Goal: Navigation & Orientation: Find specific page/section

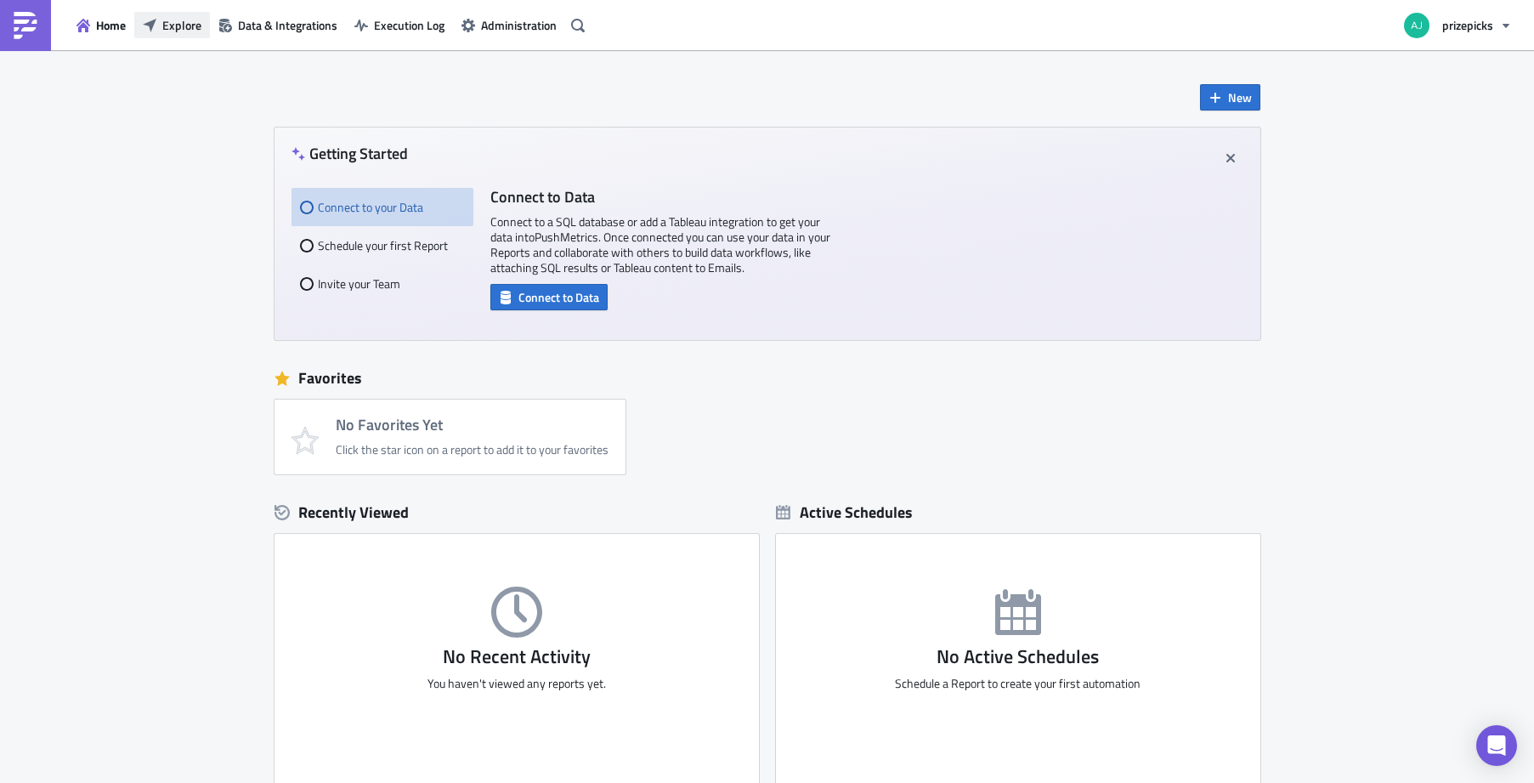
click at [175, 25] on span "Explore" at bounding box center [181, 25] width 39 height 18
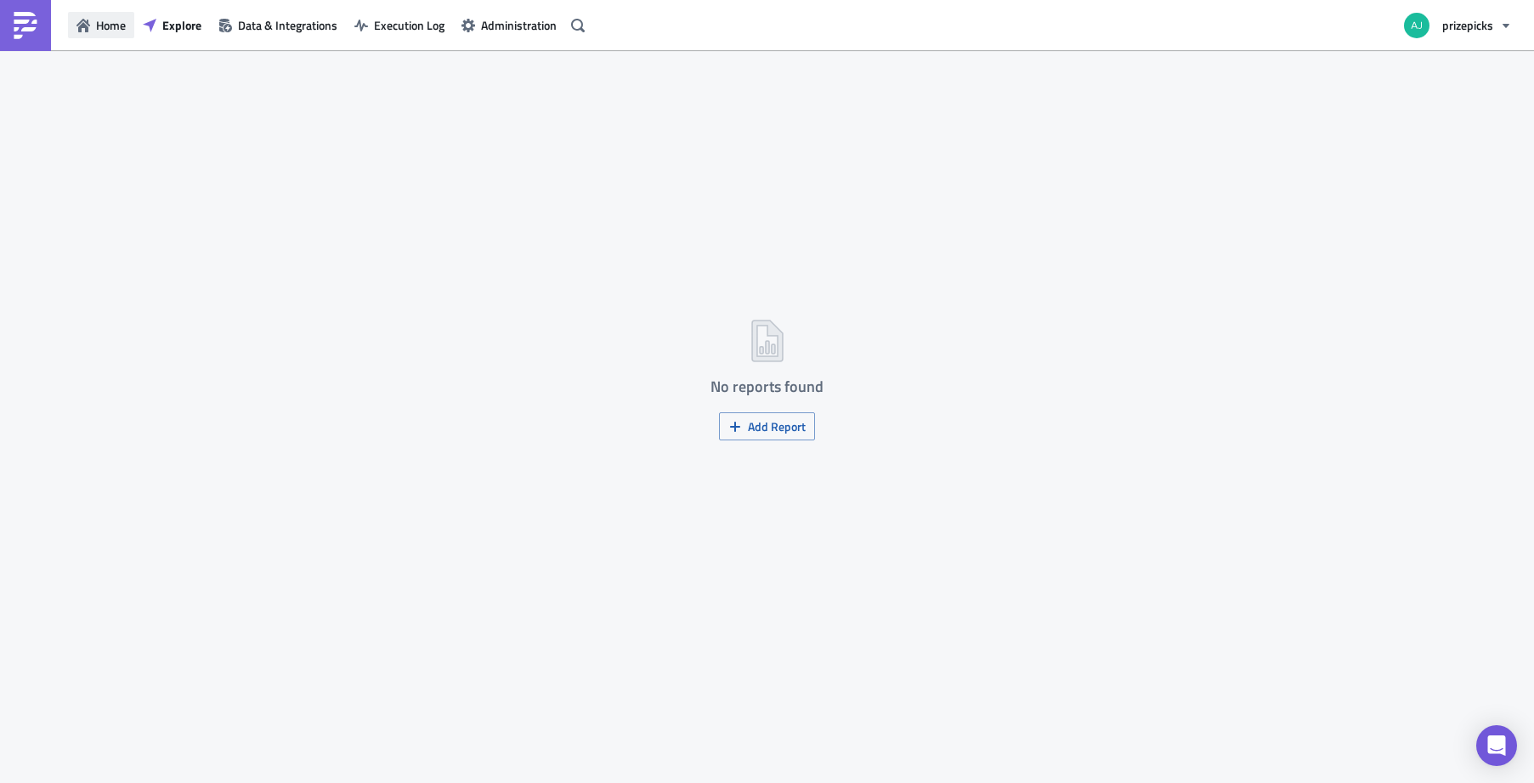
click at [120, 32] on span "Home" at bounding box center [111, 25] width 30 height 18
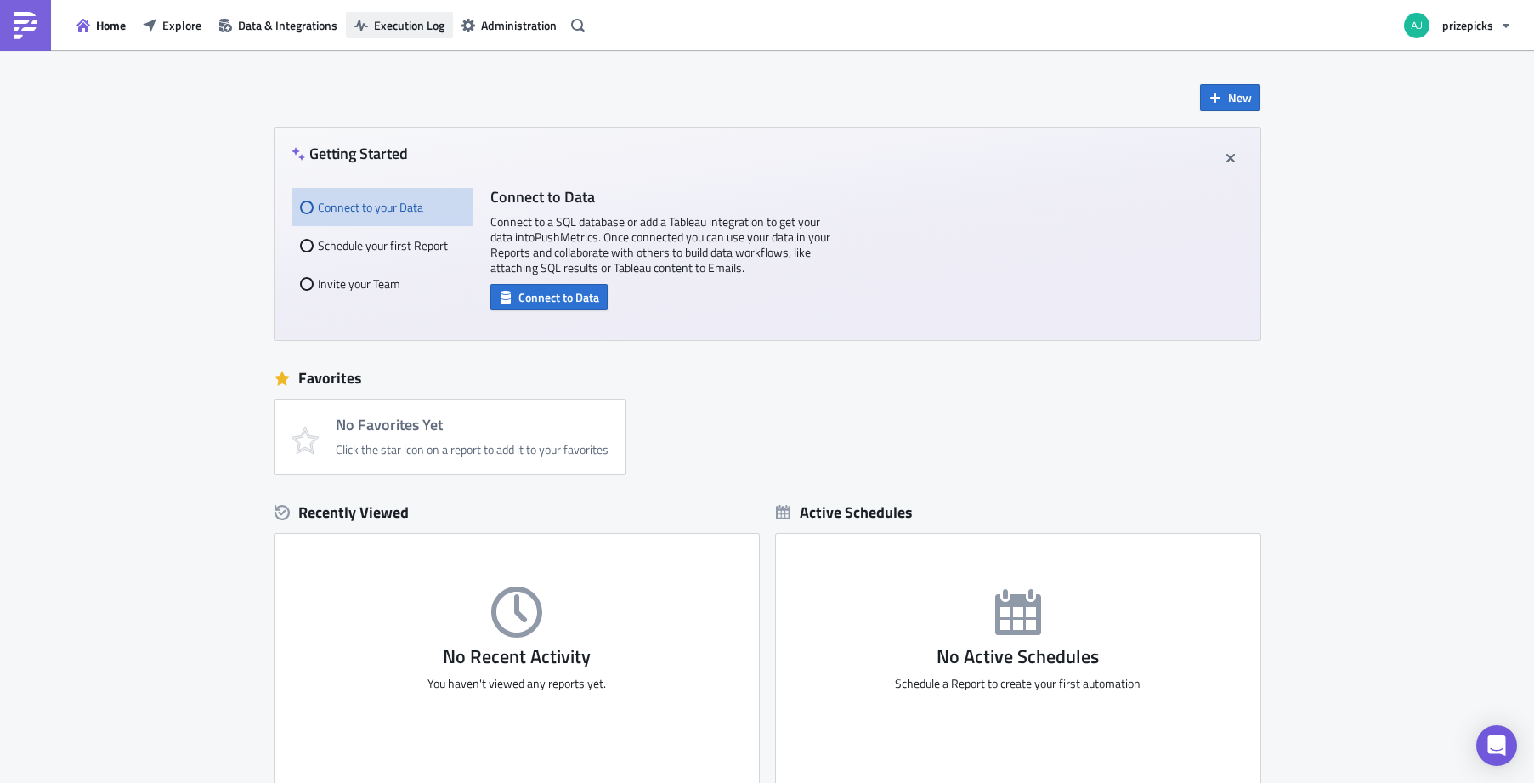
click at [412, 26] on span "Execution Log" at bounding box center [409, 25] width 71 height 18
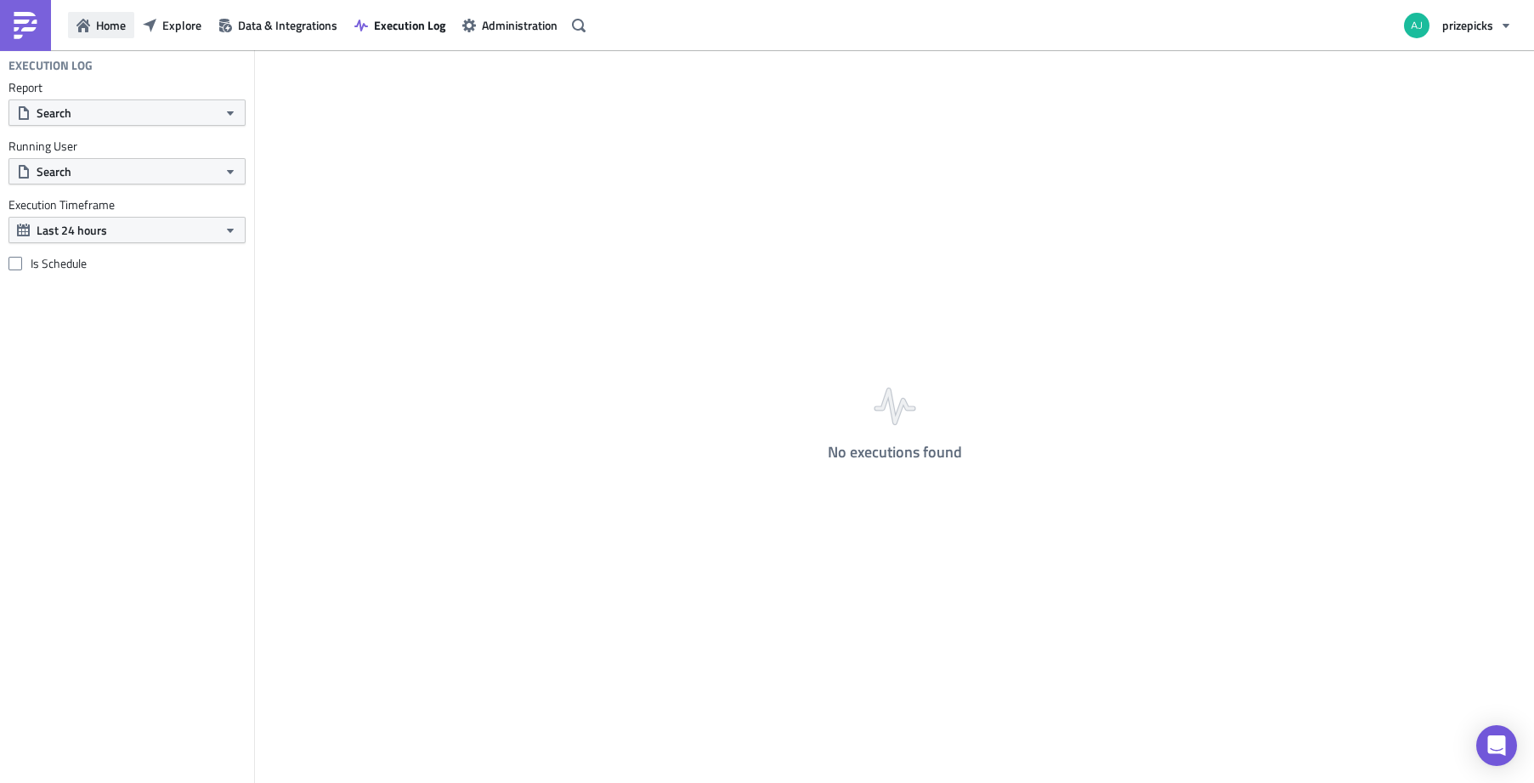
click at [80, 30] on icon "button" at bounding box center [83, 26] width 14 height 14
